Goal: Information Seeking & Learning: Learn about a topic

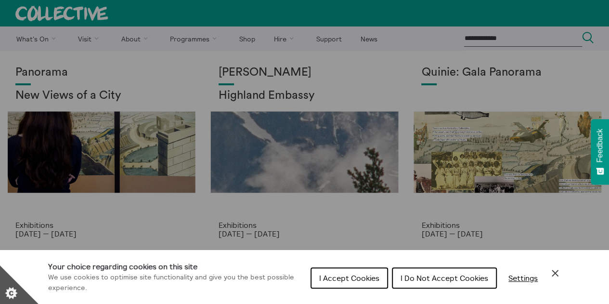
scroll to position [48, 0]
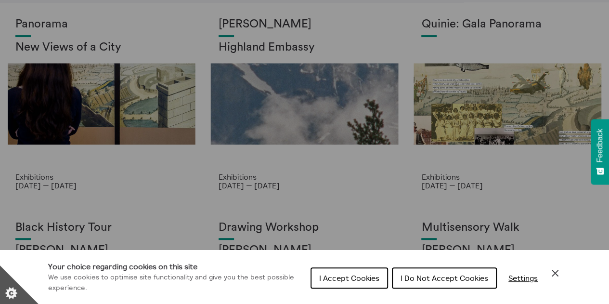
click at [464, 280] on span "I Do Not Accept Cookies" at bounding box center [444, 278] width 88 height 10
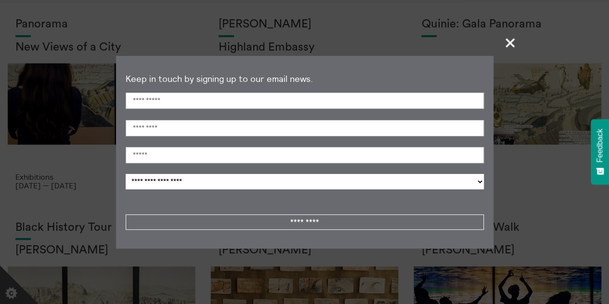
click at [512, 44] on span "+" at bounding box center [510, 42] width 28 height 28
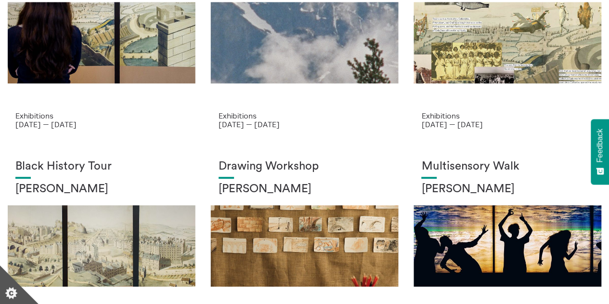
scroll to position [0, 0]
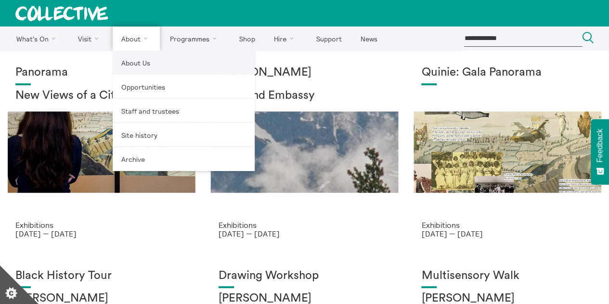
click at [142, 67] on link "About Us" at bounding box center [184, 63] width 142 height 24
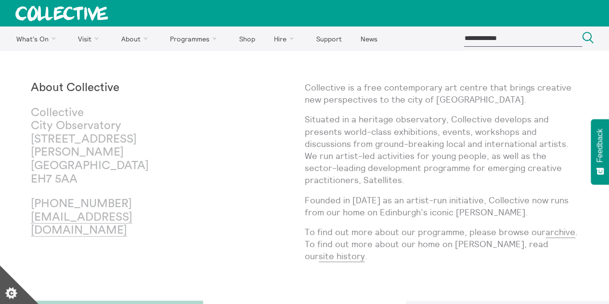
scroll to position [48, 0]
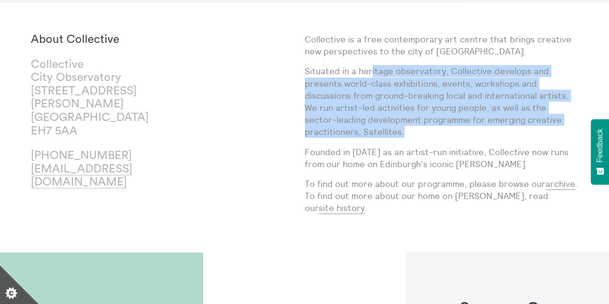
drag, startPoint x: 371, startPoint y: 58, endPoint x: 425, endPoint y: 127, distance: 87.4
click at [424, 127] on div "Collective is a free contemporary art centre that brings creative new perspecti…" at bounding box center [442, 127] width 274 height 188
click at [425, 127] on p "Situated in a heritage observatory, Collective develops and presents world-clas…" at bounding box center [442, 101] width 274 height 73
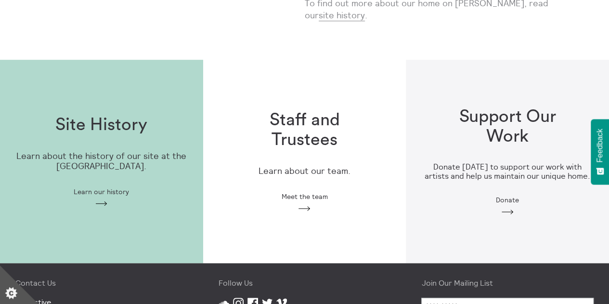
scroll to position [381, 0]
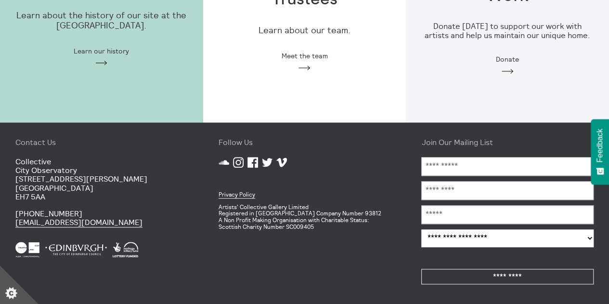
click at [98, 55] on div "Site History Learn about the history of our site at the [GEOGRAPHIC_DATA]. Lear…" at bounding box center [101, 20] width 203 height 123
